Goal: Check status: Check status

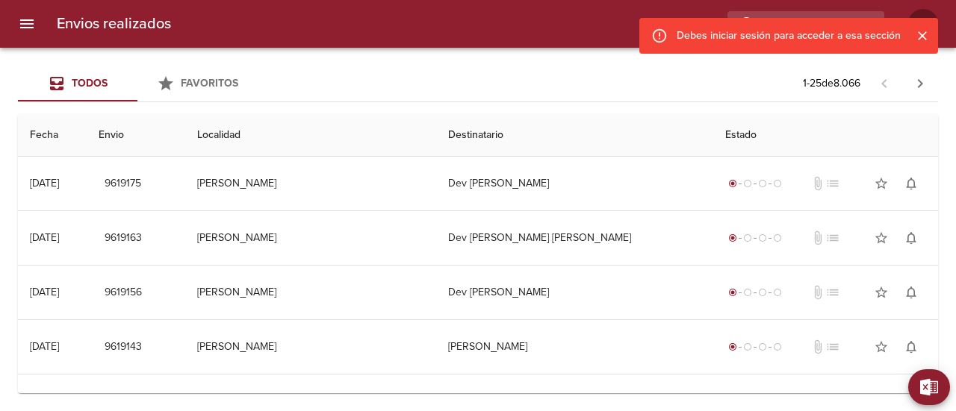
click at [923, 31] on icon "Cerrar" at bounding box center [922, 35] width 15 height 15
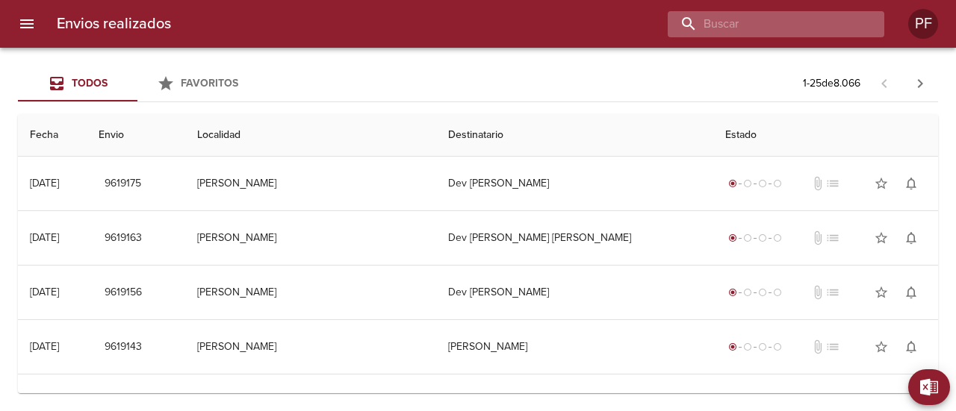
click at [817, 29] on input "buscar" at bounding box center [763, 24] width 191 height 26
paste input "[PERSON_NAME] [PERSON_NAME]"
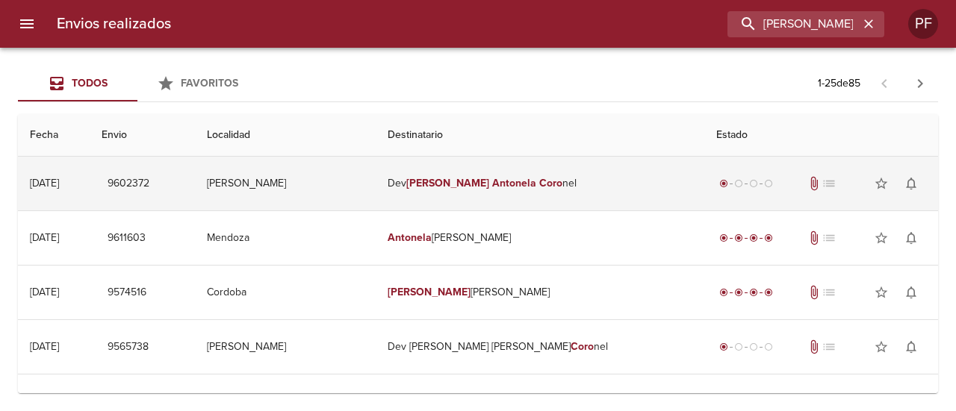
click at [536, 170] on td "Dev Monica Antonela Coro nel" at bounding box center [540, 184] width 329 height 54
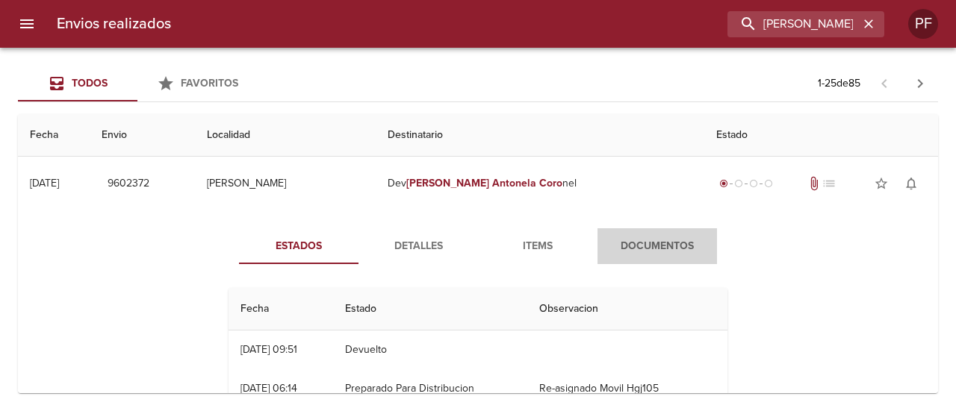
click at [660, 249] on span "Documentos" at bounding box center [657, 246] width 102 height 19
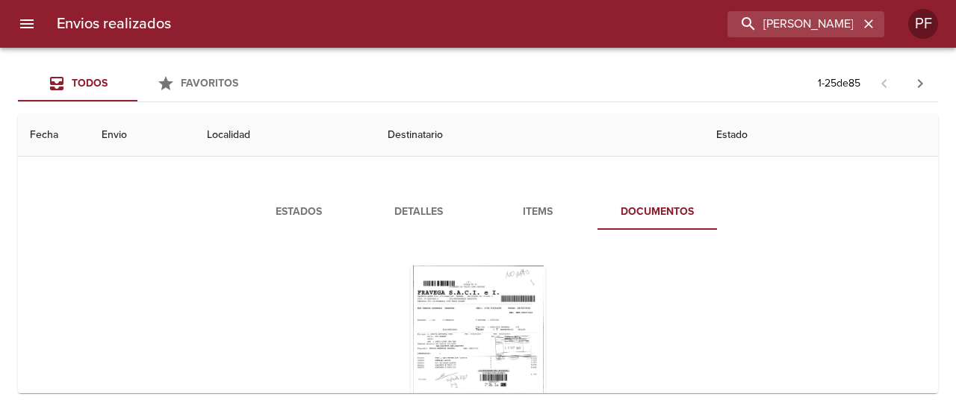
scroll to position [149, 0]
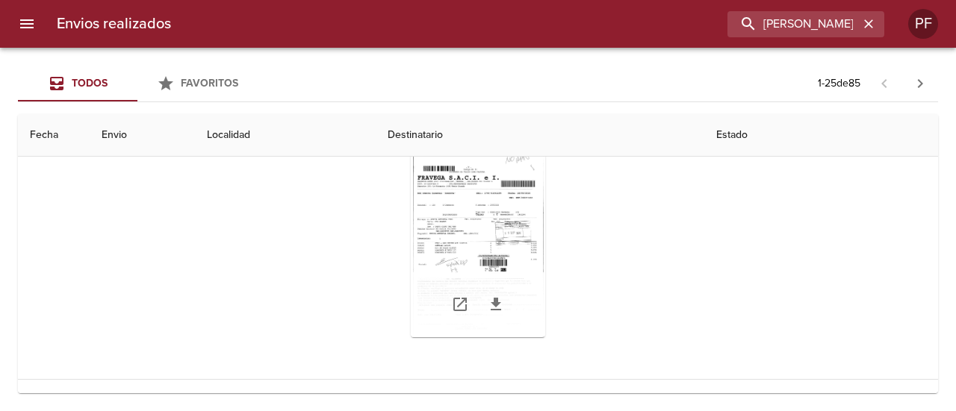
click at [538, 252] on div "Tabla de envíos del cliente" at bounding box center [478, 244] width 134 height 187
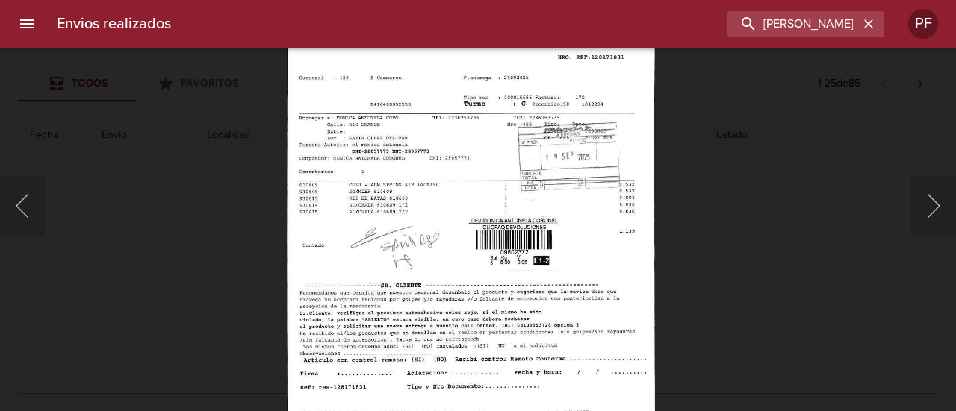
click at [603, 255] on img "Lightbox" at bounding box center [471, 187] width 368 height 527
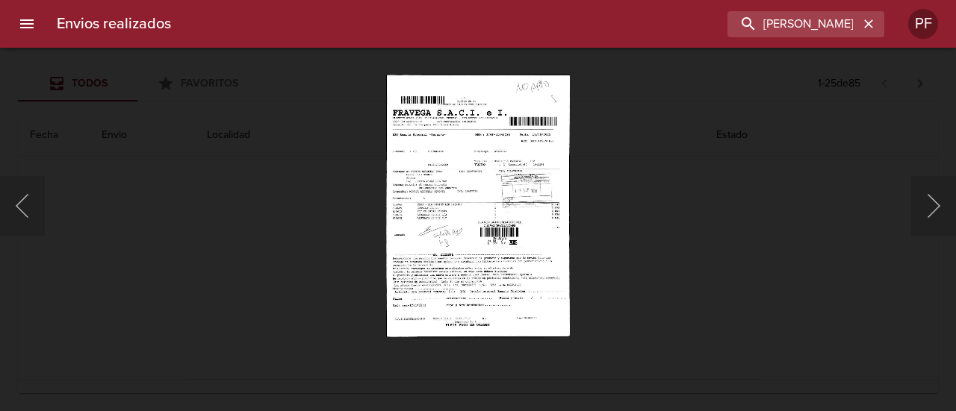
click at [680, 225] on div "Lightbox" at bounding box center [478, 205] width 956 height 411
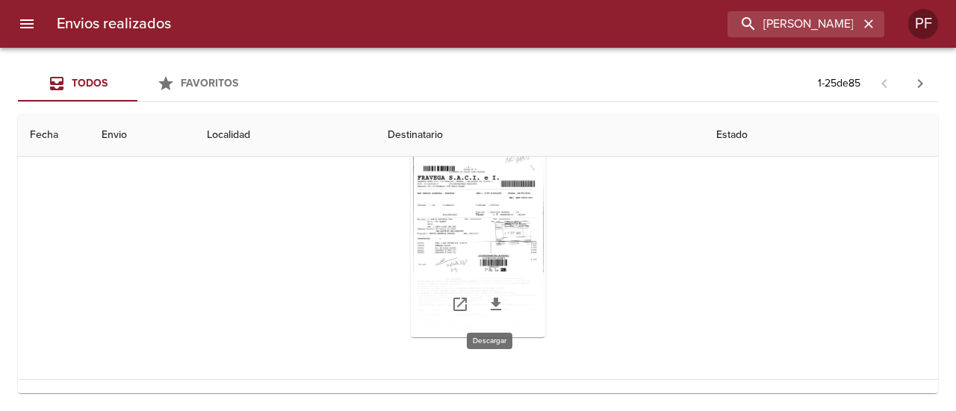
click at [491, 305] on icon "Tabla de envíos del cliente" at bounding box center [496, 304] width 10 height 13
click at [487, 311] on icon "Tabla de envíos del cliente" at bounding box center [496, 305] width 18 height 18
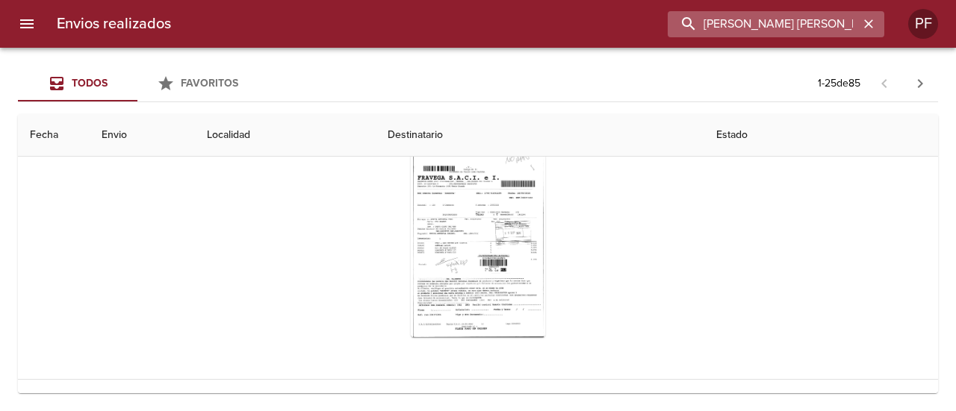
click at [799, 26] on input "MONICA ANTONELA CORO" at bounding box center [763, 24] width 191 height 26
paste input "CLAUDIA PATRICI DAB"
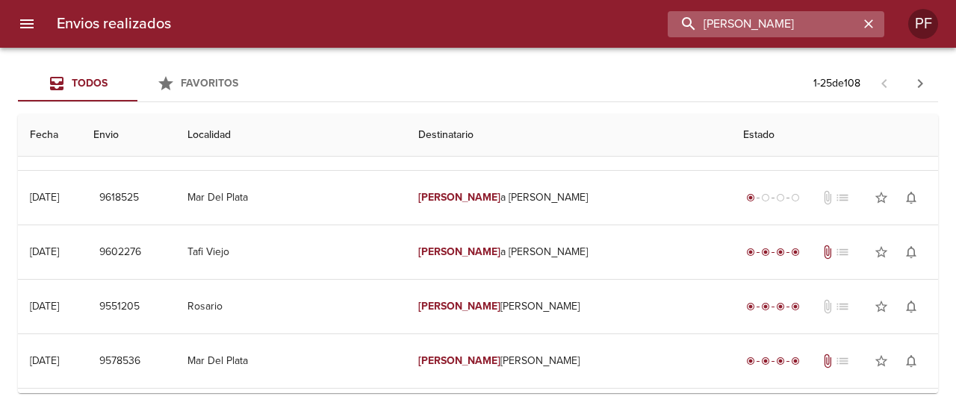
scroll to position [0, 0]
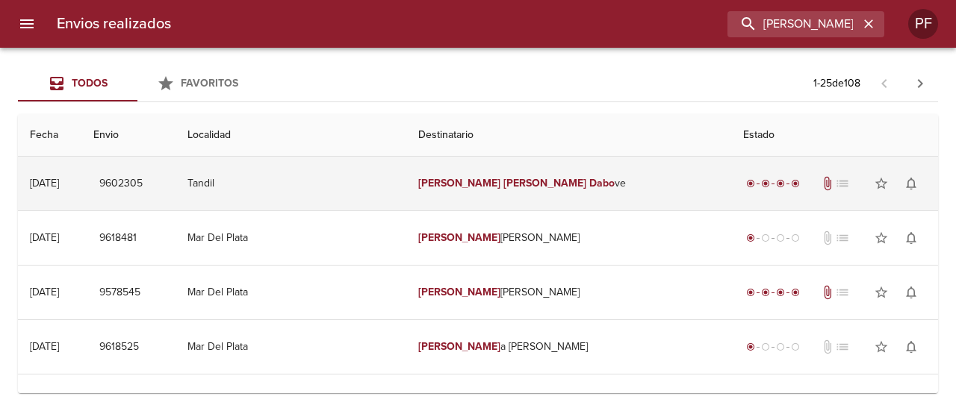
click at [601, 186] on td "Claudia Patrici Dabo ve" at bounding box center [569, 184] width 326 height 54
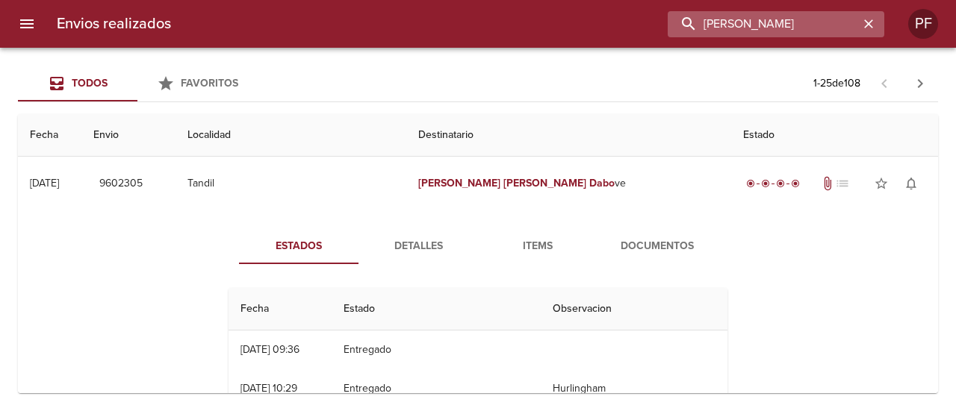
click at [826, 13] on input "CLAUDIA PATRICI DABO" at bounding box center [763, 24] width 191 height 26
click at [827, 13] on input "CLAUDIA PATRICI DABO" at bounding box center [763, 24] width 191 height 26
drag, startPoint x: 827, startPoint y: 13, endPoint x: 841, endPoint y: 14, distance: 13.5
click at [830, 14] on input "CLAUDIA PATRICI DABO" at bounding box center [763, 24] width 191 height 26
paste input "YNTHIA PAOLA ALZOGA"
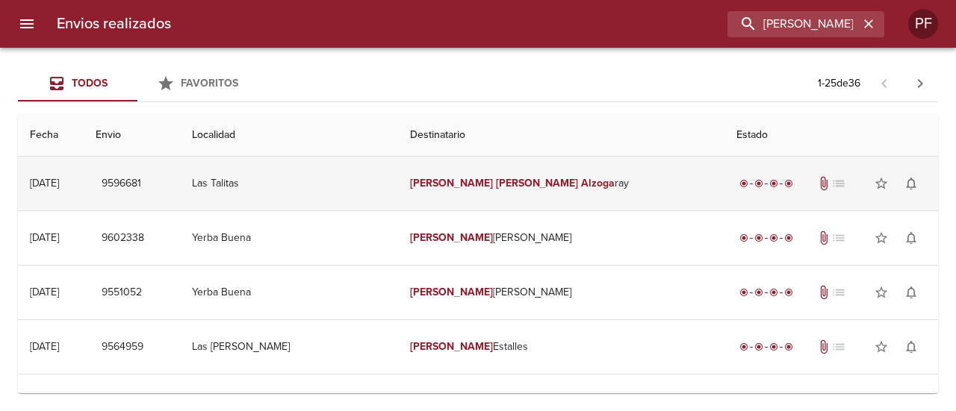
click at [576, 182] on td "Cynthia Paola Alzoga ray" at bounding box center [561, 184] width 326 height 54
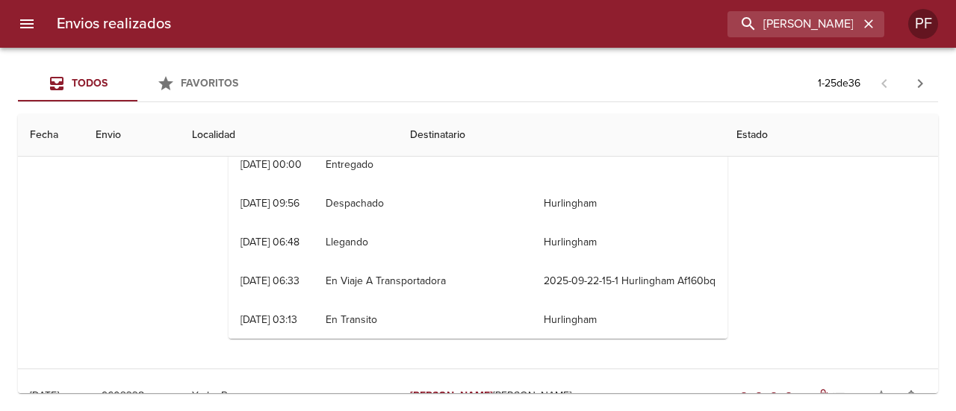
scroll to position [149, 0]
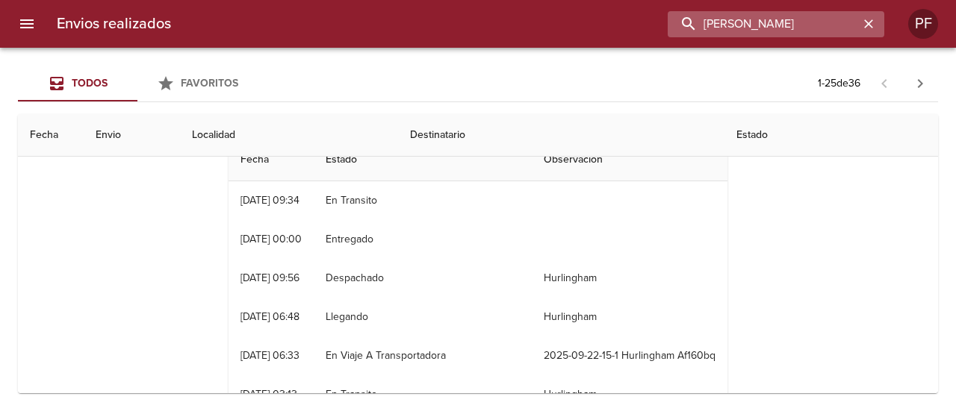
click at [778, 16] on input "CYNTHIA PAOLA ALZOGA" at bounding box center [763, 24] width 191 height 26
paste input "EVELYN RUIZ"
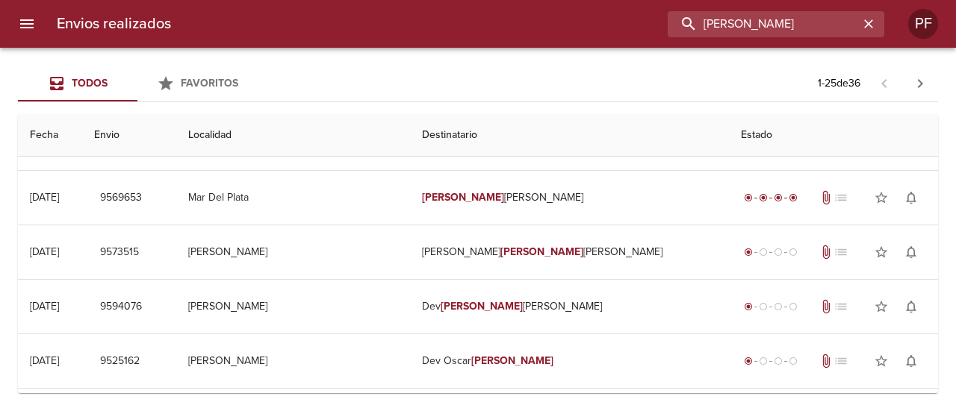
scroll to position [0, 0]
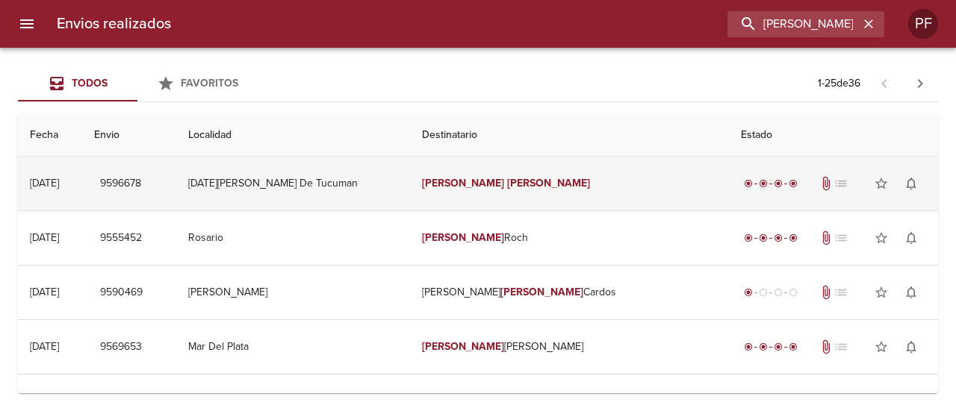
click at [370, 181] on td "[DATE][PERSON_NAME] De Tucuman" at bounding box center [292, 184] width 233 height 54
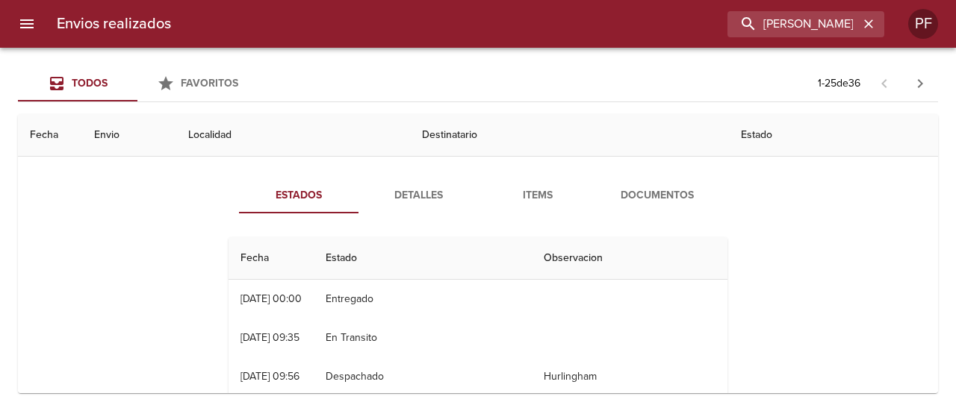
scroll to position [75, 0]
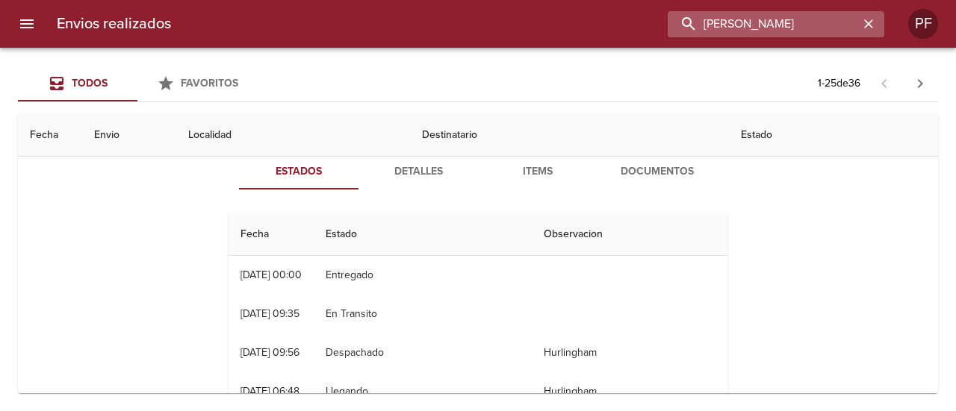
click at [792, 26] on input "EVELYN RUIZ" at bounding box center [763, 24] width 191 height 26
paste input "JAZMIN ROMALDI MESSI"
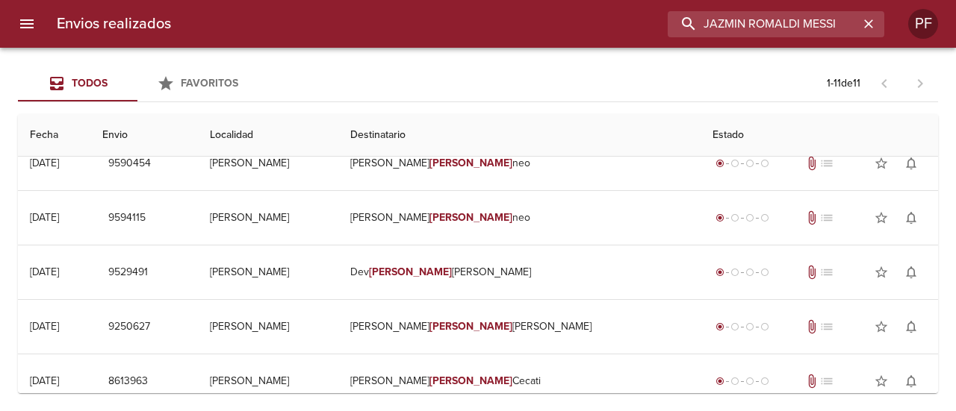
scroll to position [0, 0]
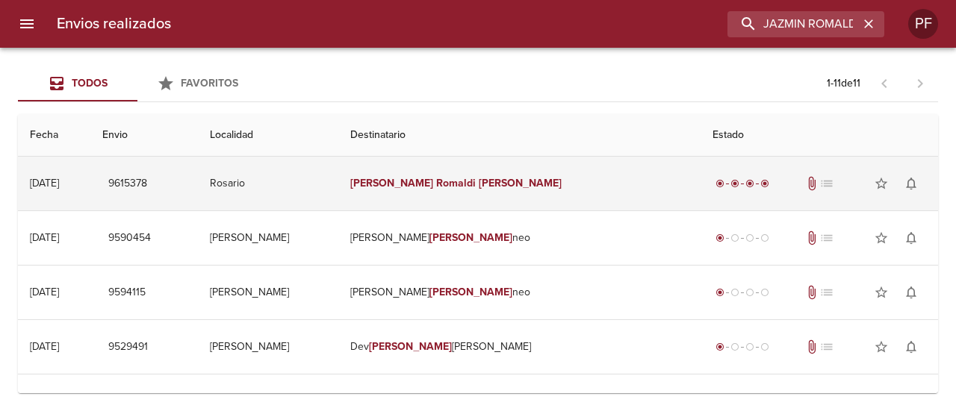
click at [433, 181] on em "Jazmin" at bounding box center [391, 183] width 83 height 13
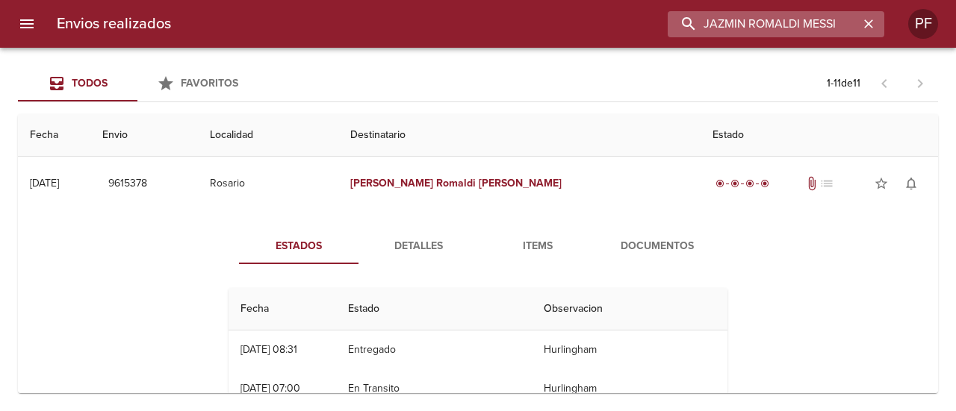
click at [812, 25] on input "JAZMIN ROMALDI MESSI" at bounding box center [763, 24] width 191 height 26
paste input "GUSTAVO ALEJANDRO P"
type input "GUSTAVO ALEJANDRO P"
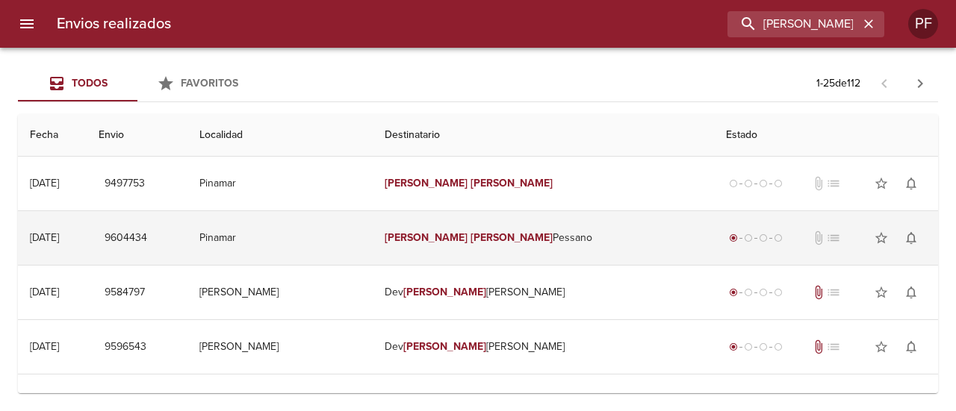
click at [514, 234] on em "Alejandro" at bounding box center [511, 238] width 83 height 13
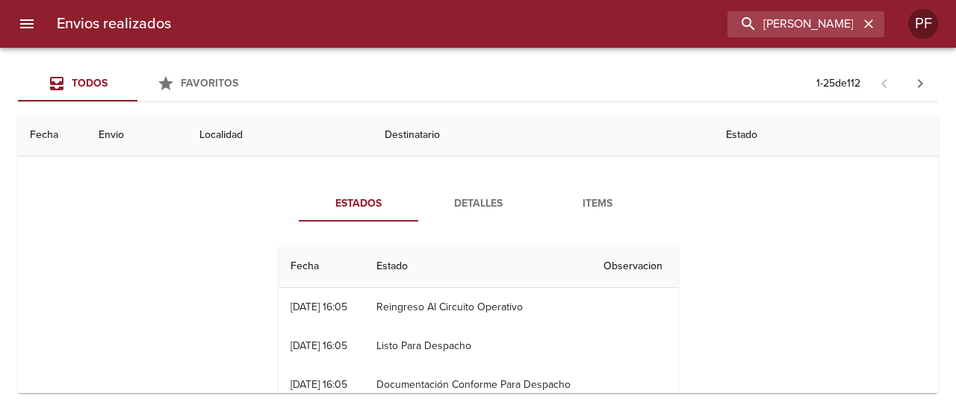
scroll to position [75, 0]
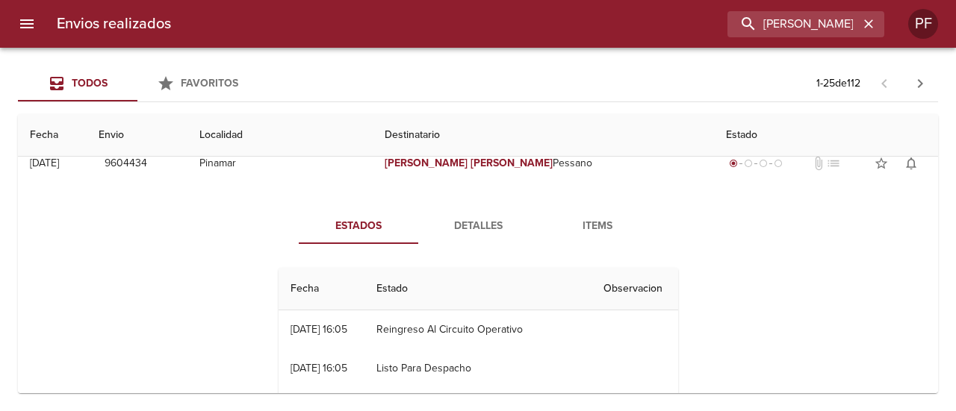
drag, startPoint x: 477, startPoint y: 217, endPoint x: 579, endPoint y: 217, distance: 101.6
click at [564, 230] on div "Estados Detalles Items" at bounding box center [478, 226] width 358 height 36
